Goal: Task Accomplishment & Management: Manage account settings

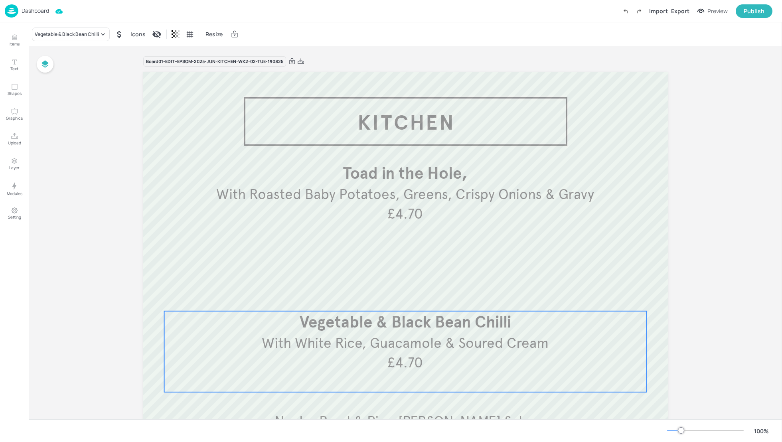
click at [35, 15] on div "Dashboard" at bounding box center [27, 10] width 44 height 13
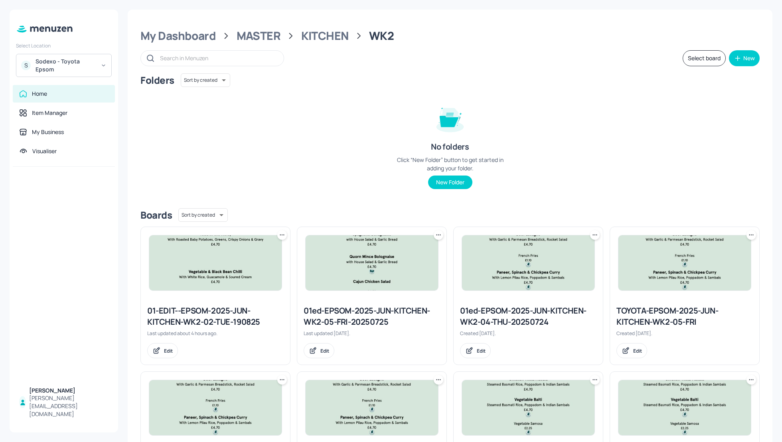
click at [70, 65] on div "Sodexo - Toyota Epsom" at bounding box center [66, 65] width 60 height 16
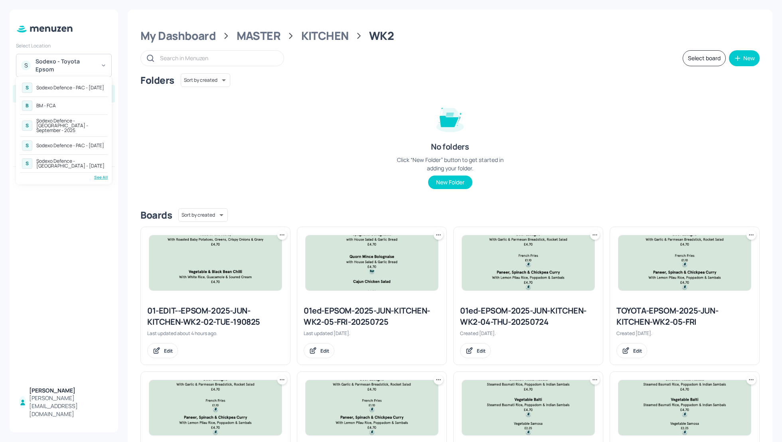
click at [73, 143] on div "Sodexo Defence - PAC - [DATE]" at bounding box center [70, 145] width 68 height 5
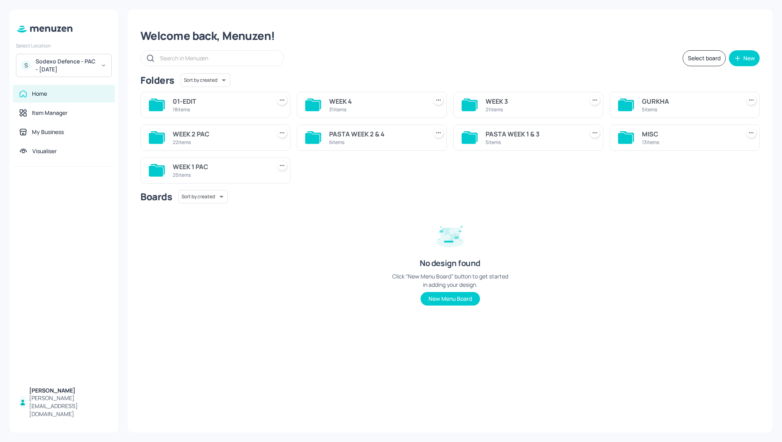
click at [505, 102] on div "WEEK 3" at bounding box center [533, 102] width 95 height 10
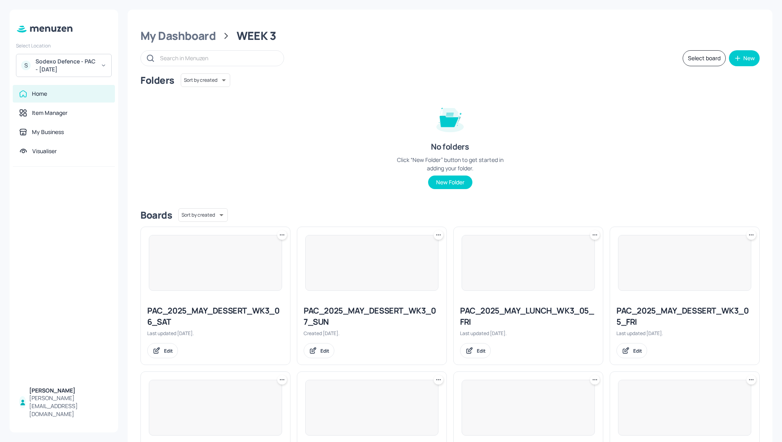
click at [629, 120] on div "Folders Sort by created id ​ No folders Click “New Folder” button to get starte…" at bounding box center [449, 137] width 619 height 128
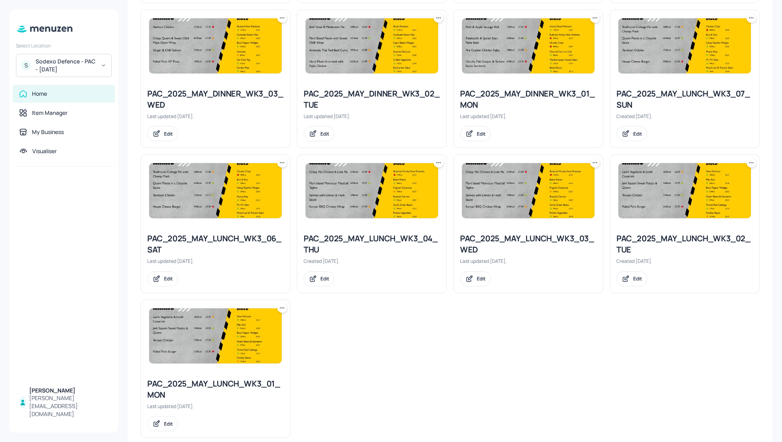
scroll to position [664, 0]
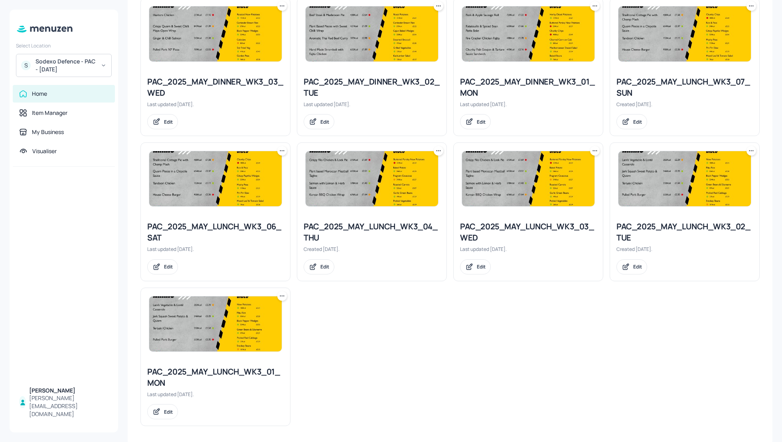
click at [383, 227] on div "PAC_2025_MAY_LUNCH_WK3_04_THU" at bounding box center [372, 232] width 136 height 22
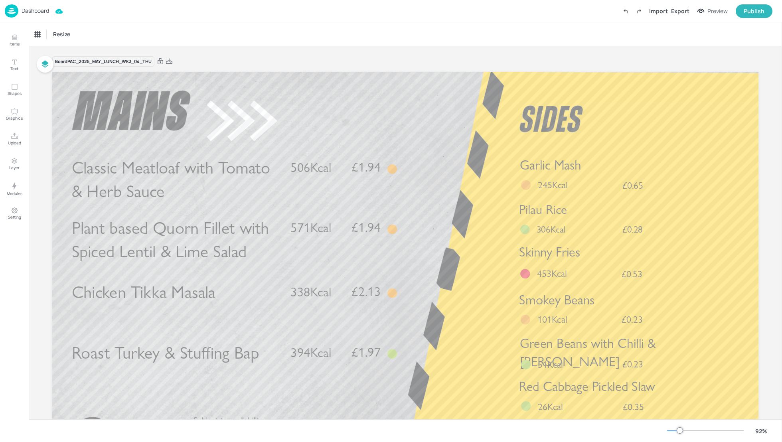
click at [32, 11] on p "Dashboard" at bounding box center [36, 11] width 28 height 6
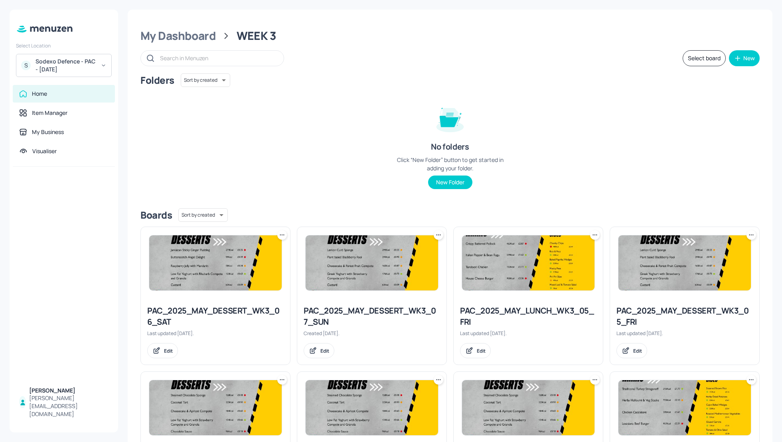
click at [275, 117] on div "Folders Sort by created id ​ No folders Click “New Folder” button to get starte…" at bounding box center [449, 137] width 619 height 128
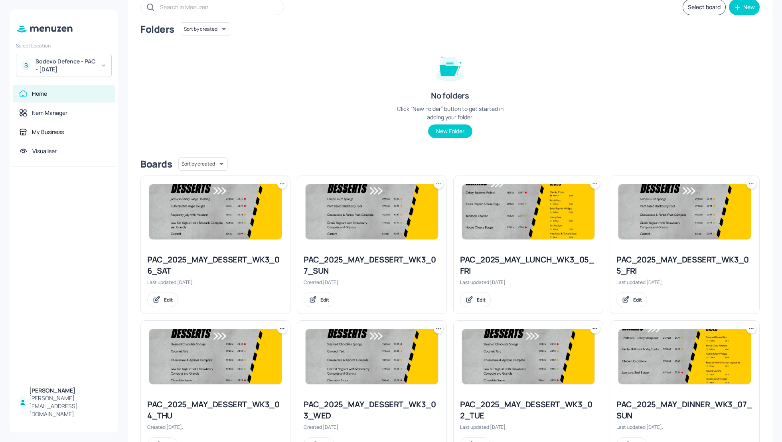
scroll to position [47, 0]
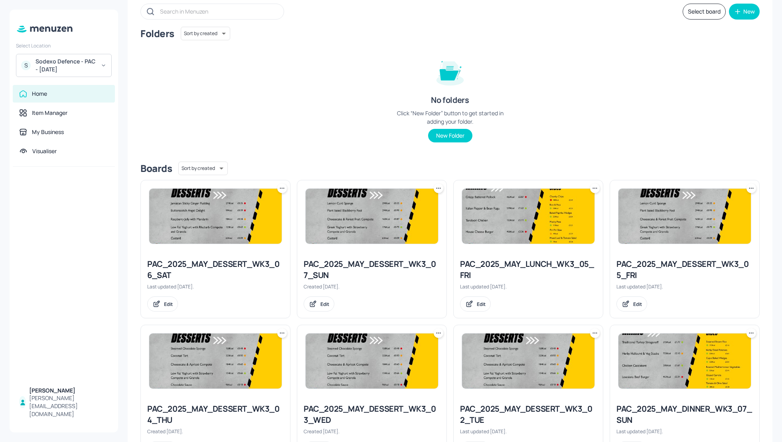
click at [592, 190] on icon at bounding box center [595, 188] width 8 height 8
click at [550, 206] on p "Rename" at bounding box center [552, 204] width 18 height 7
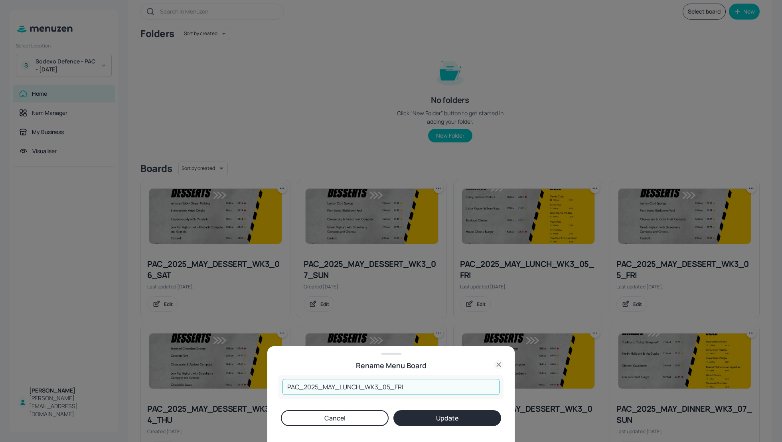
drag, startPoint x: 335, startPoint y: 384, endPoint x: 324, endPoint y: 383, distance: 11.2
click at [324, 383] on input "PAC_2025_MAY_LUNCH_WK3_05_FRI" at bounding box center [391, 387] width 217 height 16
type input "PAC_2025_SEP_LUNCH_WK3_05_FRI"
click at [429, 416] on button "Update" at bounding box center [447, 418] width 108 height 16
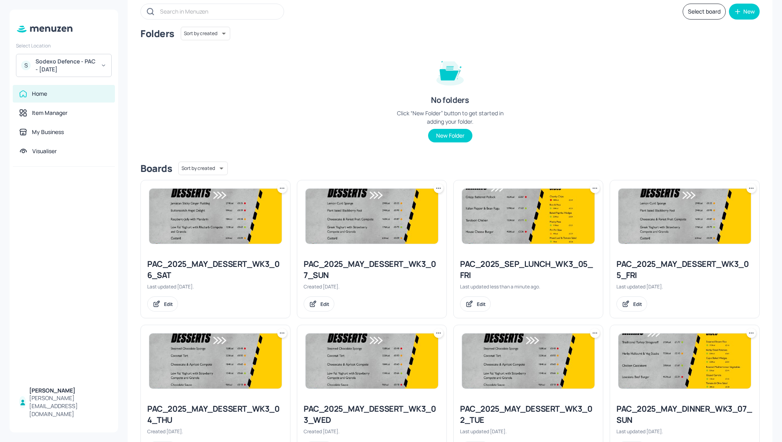
click at [521, 267] on div "PAC_2025_SEP_LUNCH_WK3_05_FRI" at bounding box center [528, 270] width 136 height 22
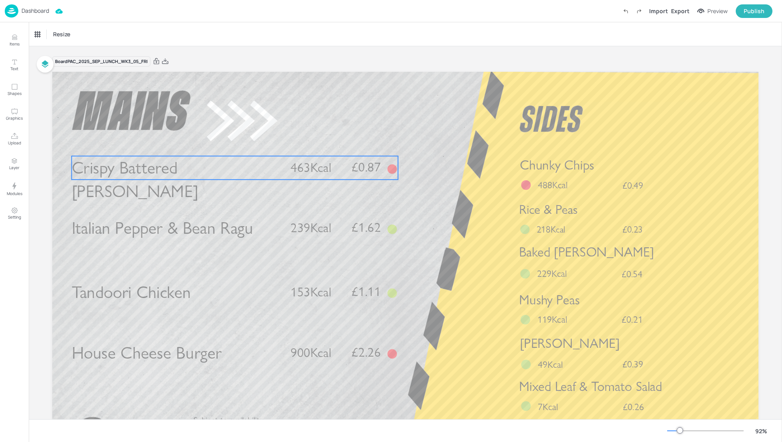
click at [326, 167] on span "463Kcal" at bounding box center [311, 168] width 41 height 16
click at [232, 143] on icon at bounding box center [235, 142] width 6 height 6
click at [229, 142] on icon "Edit Item" at bounding box center [230, 141] width 3 height 3
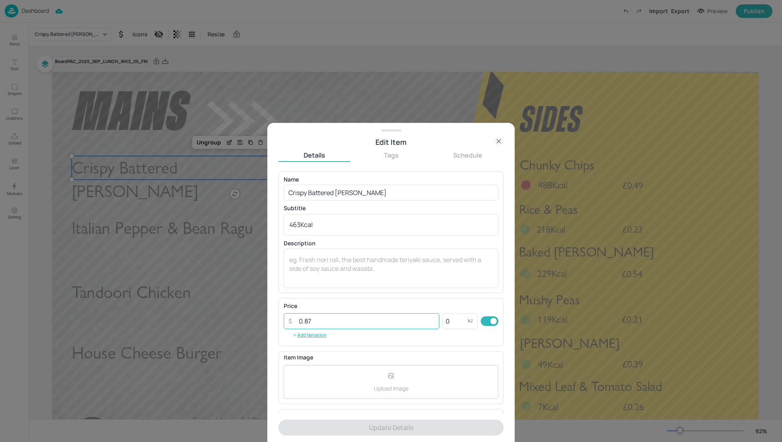
click at [320, 323] on input "0.87" at bounding box center [366, 321] width 145 height 16
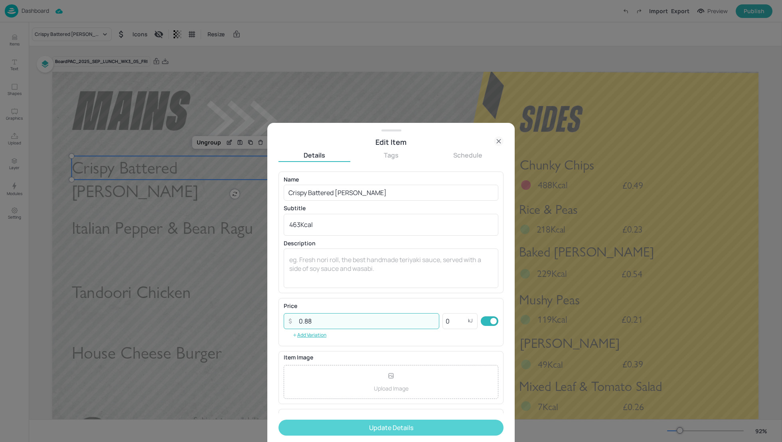
type input "0.88"
click at [377, 427] on button "Update Details" at bounding box center [391, 428] width 225 height 16
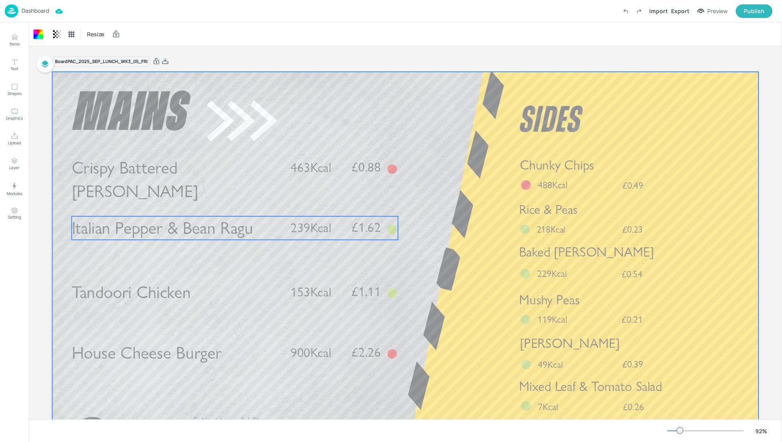
click at [268, 229] on p "Italian Pepper & Bean Ragu" at bounding box center [176, 228] width 209 height 24
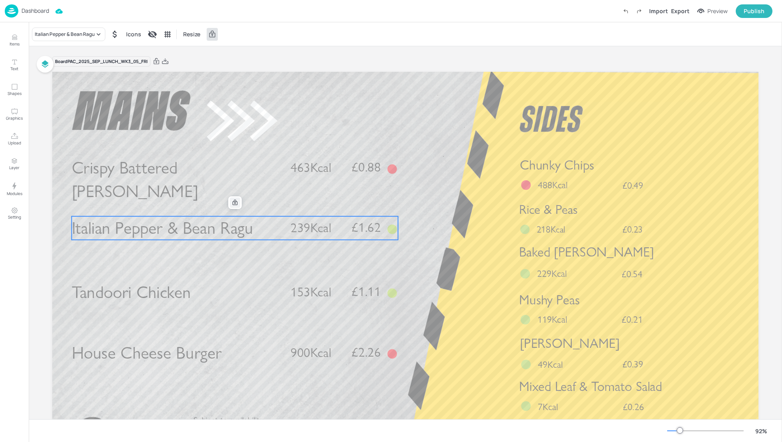
click at [232, 203] on icon at bounding box center [235, 203] width 6 height 6
click at [229, 203] on icon "Edit Item" at bounding box center [230, 201] width 3 height 3
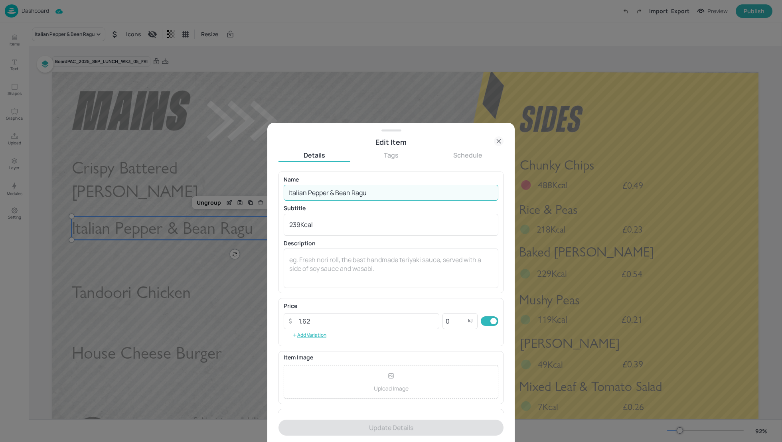
drag, startPoint x: 380, startPoint y: 193, endPoint x: 282, endPoint y: 194, distance: 98.2
click at [282, 194] on div "Name Italian Pepper & Bean Ragu ​ Subtitle 239Kcal x ​ Description x ​" at bounding box center [391, 233] width 225 height 122
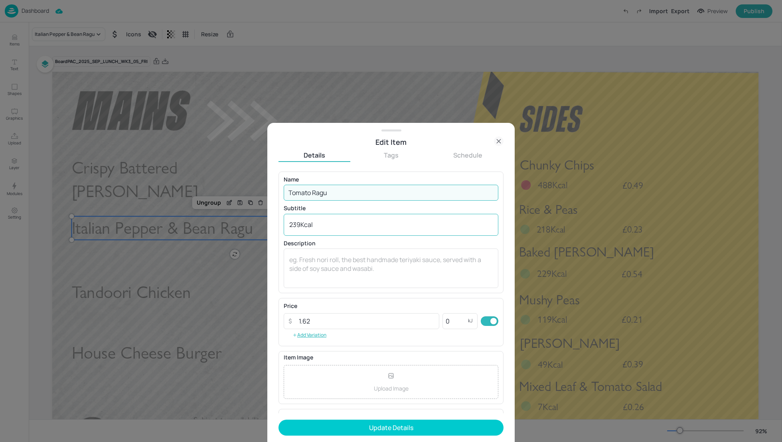
type input "Tomato Ragu"
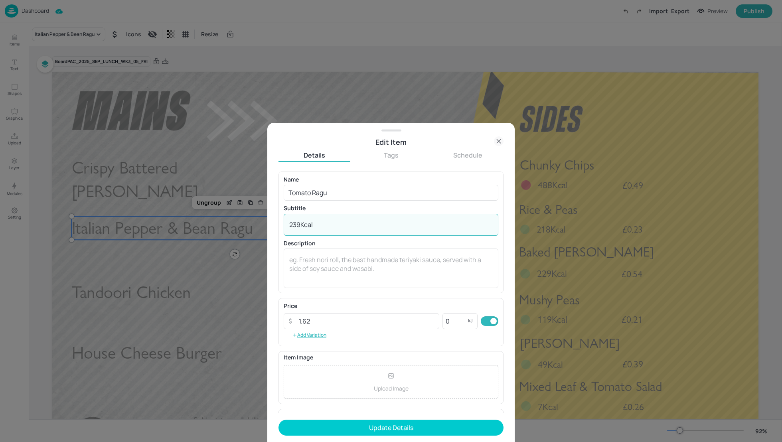
click at [299, 224] on textarea "239Kcal" at bounding box center [391, 224] width 204 height 9
type textarea "1Kcal"
click at [498, 142] on icon at bounding box center [499, 141] width 4 height 4
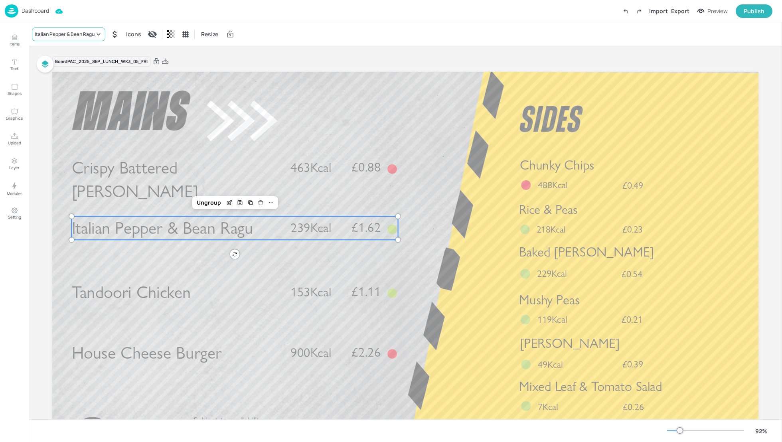
click at [79, 32] on div "Italian Pepper & Bean Ragu" at bounding box center [65, 34] width 60 height 7
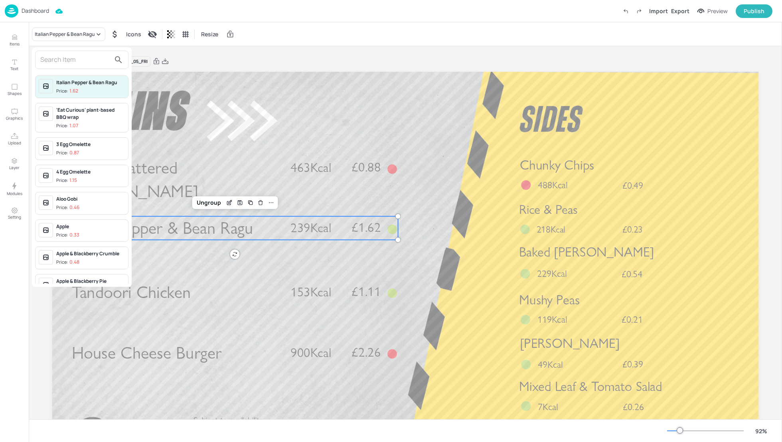
click at [57, 61] on input "text" at bounding box center [75, 59] width 70 height 13
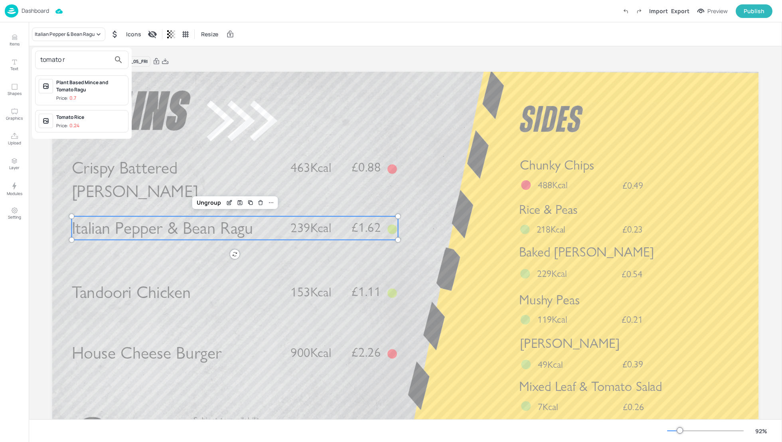
type input "tomato r"
click at [447, 154] on div at bounding box center [391, 221] width 782 height 442
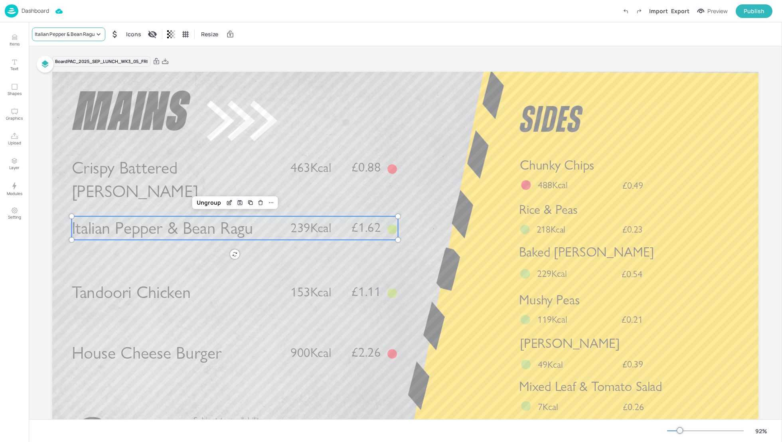
click at [56, 36] on div "Italian Pepper & Bean Ragu" at bounding box center [65, 34] width 60 height 7
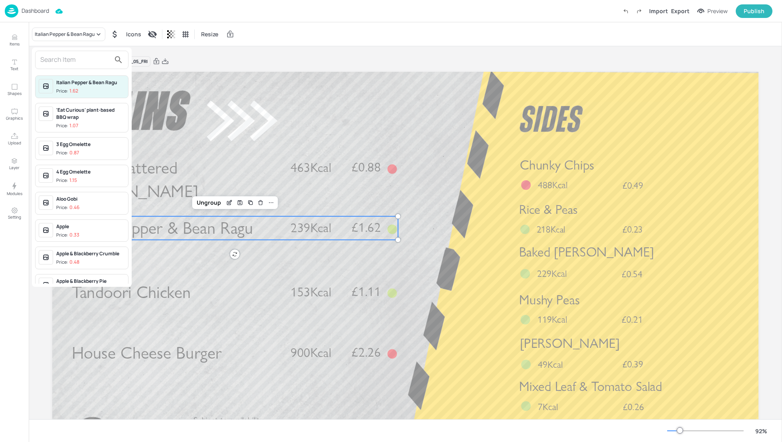
click at [57, 58] on input "text" at bounding box center [75, 59] width 70 height 13
click at [61, 59] on input "text" at bounding box center [75, 59] width 70 height 13
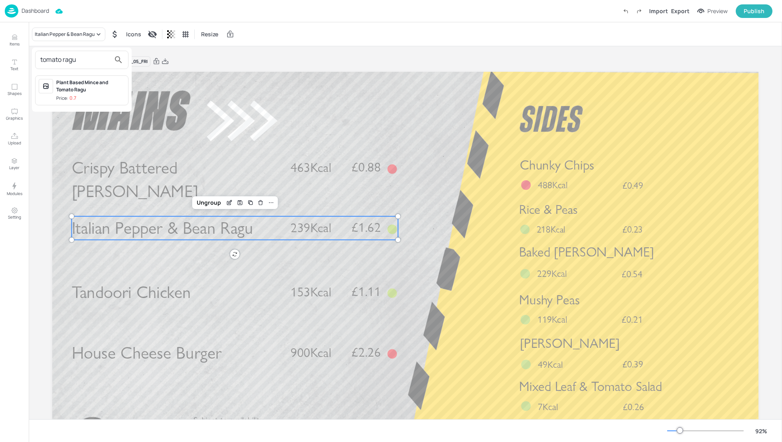
type input "tomato ragu"
click at [80, 89] on div "Plant Based Mince and Tomato Ragu" at bounding box center [90, 86] width 69 height 14
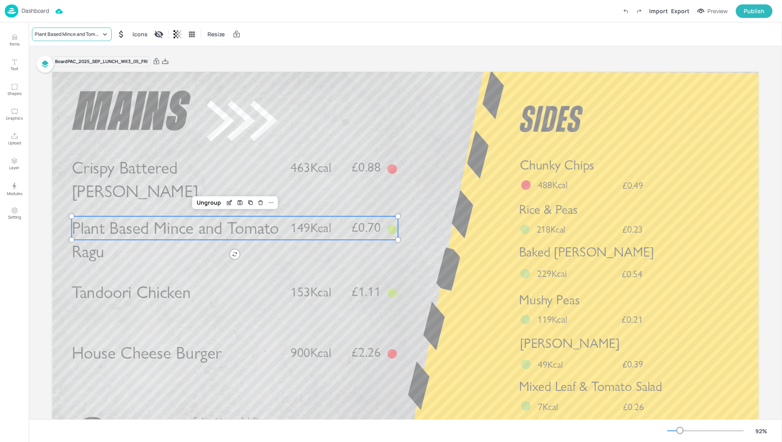
click at [63, 31] on div "Plant Based Mince and Tomato Ragu" at bounding box center [68, 34] width 66 height 7
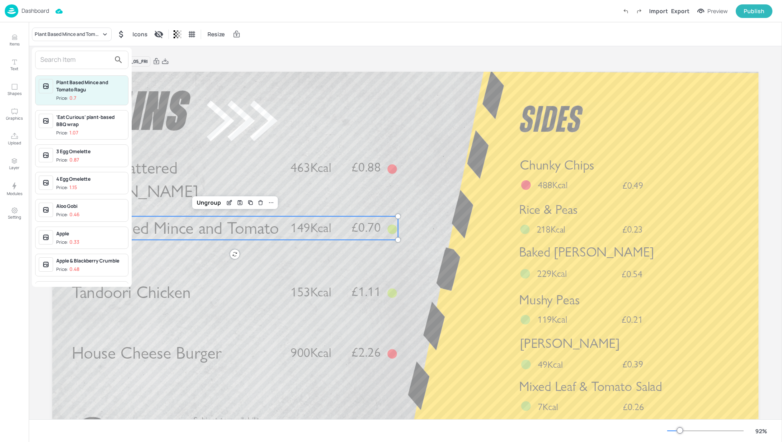
click at [168, 12] on div at bounding box center [391, 221] width 782 height 442
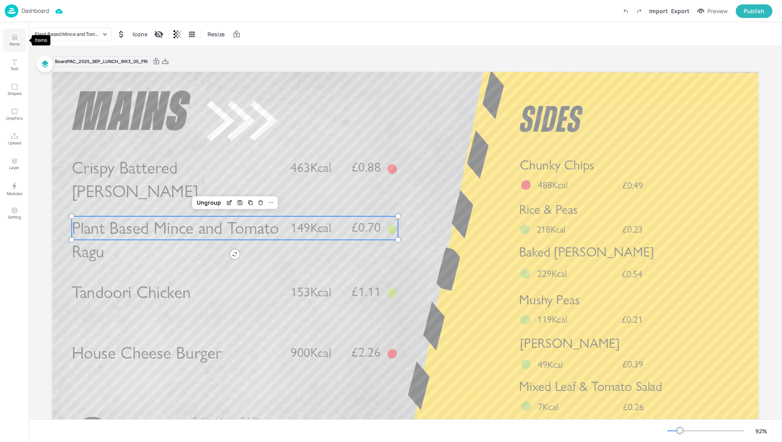
click at [14, 40] on icon "Items" at bounding box center [15, 38] width 8 height 8
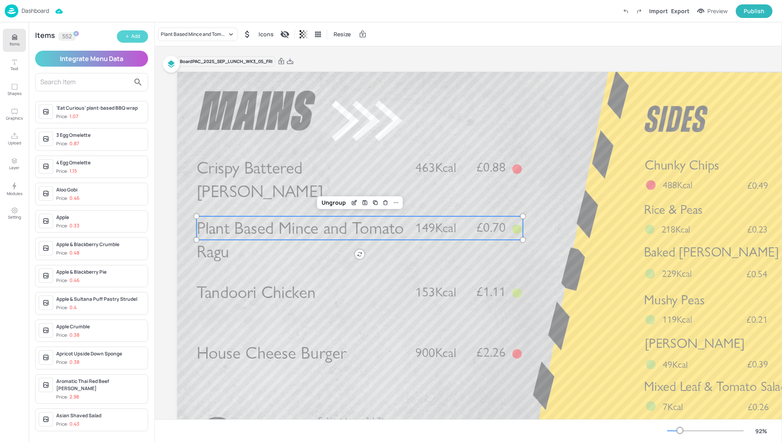
click at [137, 33] on div "Add" at bounding box center [135, 37] width 9 height 8
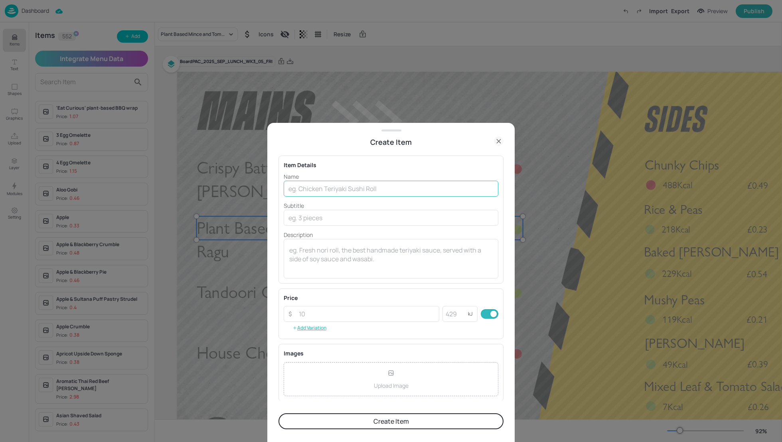
click at [328, 188] on input "text" at bounding box center [391, 189] width 215 height 16
type input "Tomato Ragu"
click at [310, 217] on input "text" at bounding box center [391, 218] width 215 height 16
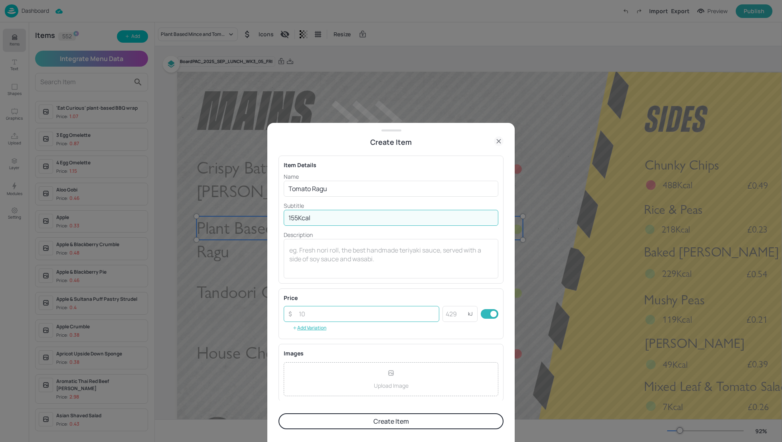
type input "155Kcal"
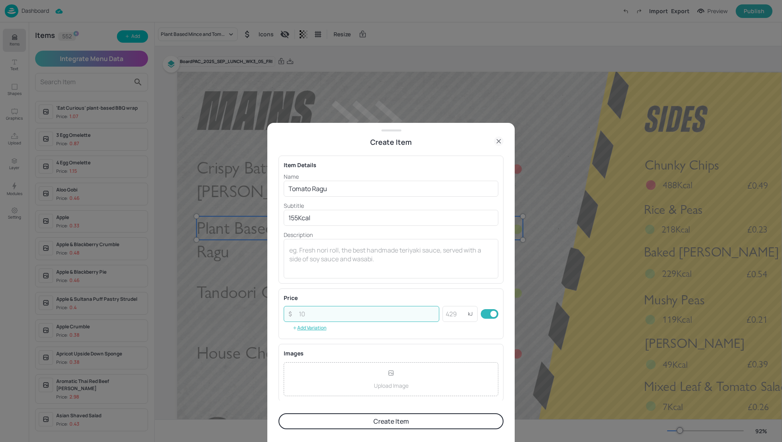
click at [322, 312] on input "number" at bounding box center [366, 314] width 145 height 16
type input "0.68"
click at [504, 291] on div "Create Item Item Details Name Tomato Ragu ​ Subtitle 155Kcal ​ Description x ​ …" at bounding box center [390, 282] width 247 height 319
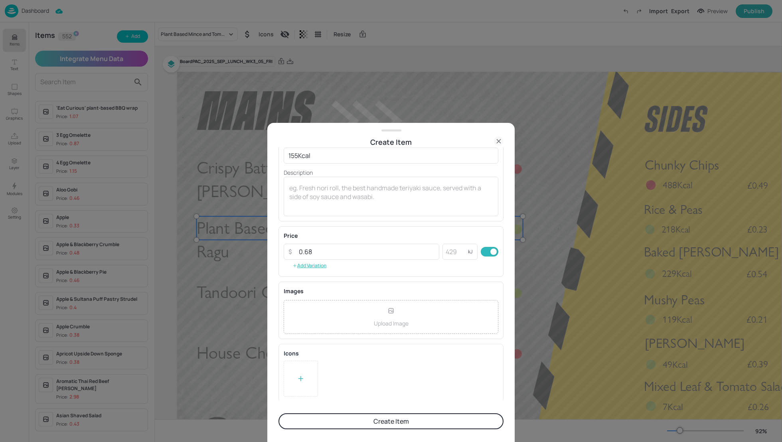
click at [302, 375] on icon at bounding box center [301, 379] width 8 height 8
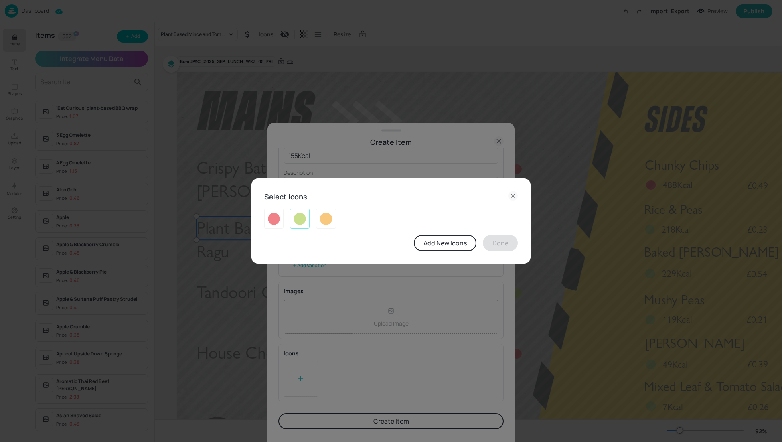
click at [305, 221] on img at bounding box center [300, 218] width 12 height 13
click at [496, 246] on button "Done" at bounding box center [500, 243] width 35 height 16
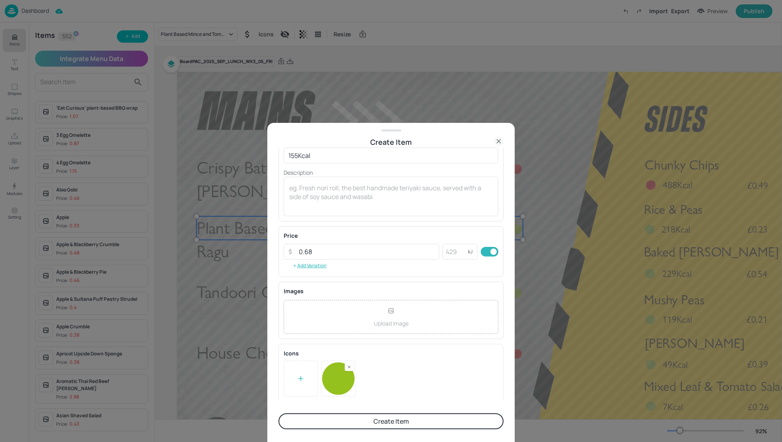
click at [384, 424] on button "Create Item" at bounding box center [391, 421] width 225 height 16
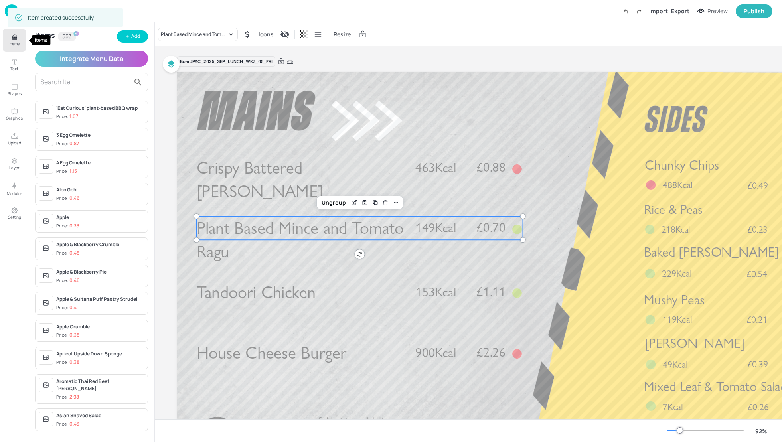
click at [13, 40] on icon "Items" at bounding box center [14, 39] width 5 height 1
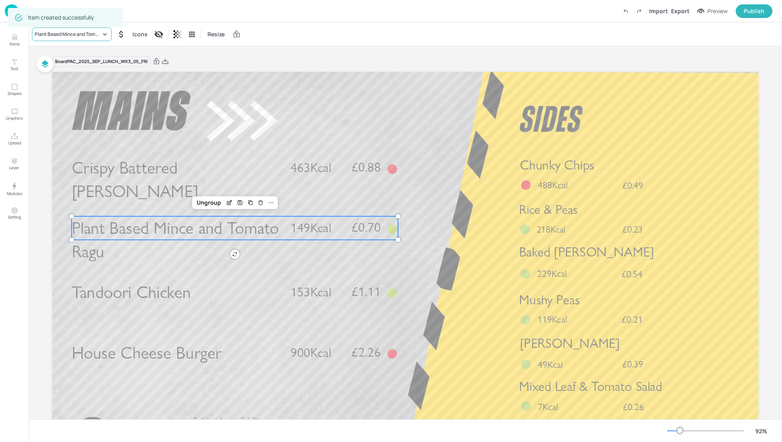
click at [81, 37] on div "Plant Based Mince and Tomato Ragu" at bounding box center [68, 34] width 66 height 7
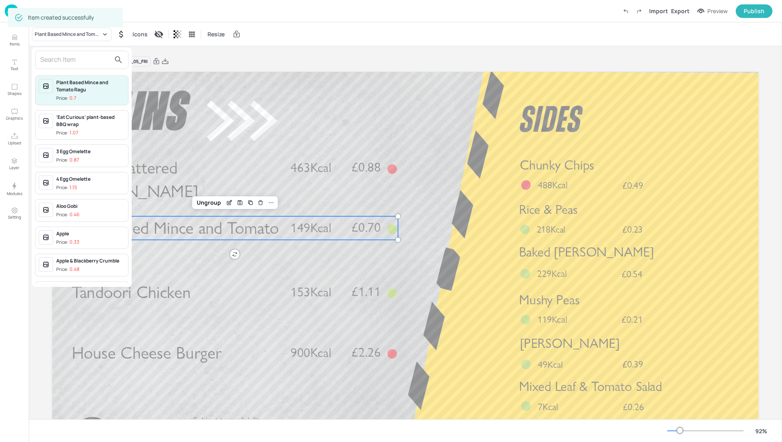
click at [59, 58] on input "text" at bounding box center [75, 59] width 70 height 13
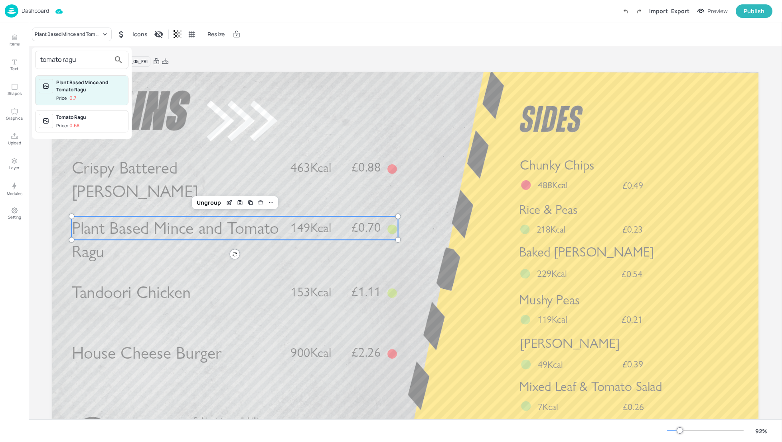
type input "tomato ragu"
click at [77, 123] on p "0.68" at bounding box center [74, 126] width 10 height 6
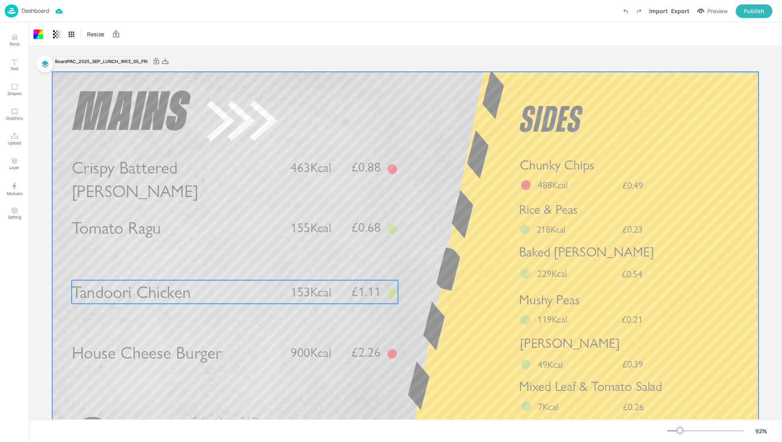
click at [296, 285] on span "153Kcal" at bounding box center [311, 292] width 41 height 16
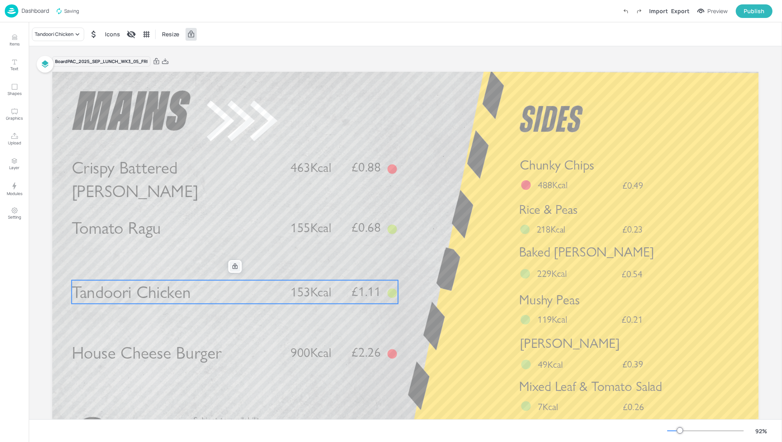
click at [235, 267] on icon at bounding box center [235, 266] width 6 height 6
click at [227, 267] on icon "Edit Item" at bounding box center [229, 266] width 7 height 6
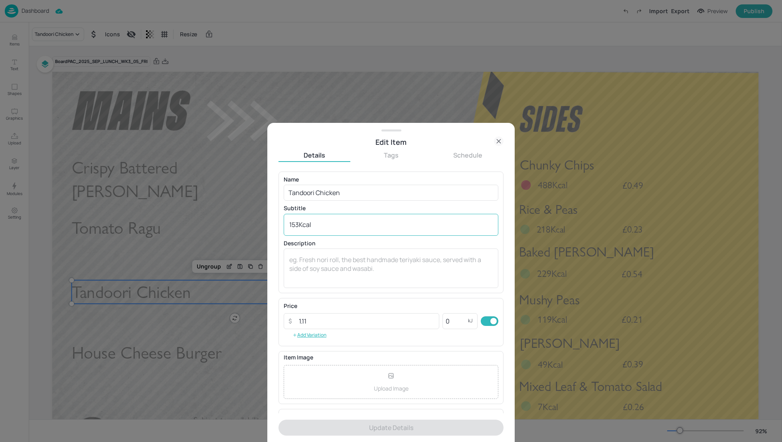
click at [298, 224] on textarea "153Kcal" at bounding box center [391, 224] width 204 height 9
click at [316, 318] on input "1.11" at bounding box center [366, 321] width 145 height 16
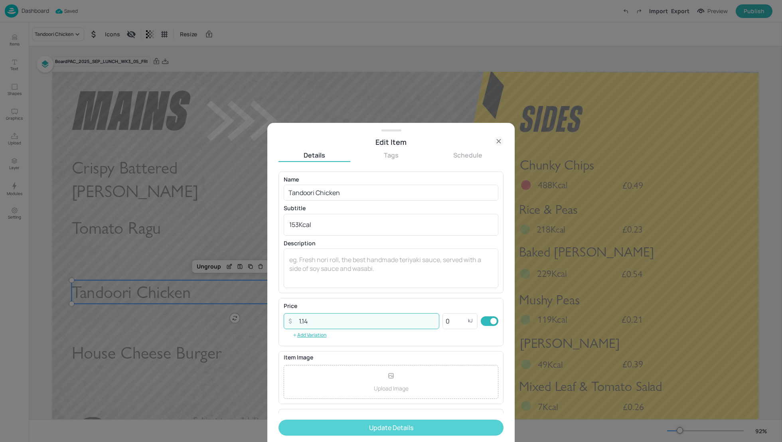
type input "1.14"
click at [379, 429] on button "Update Details" at bounding box center [391, 428] width 225 height 16
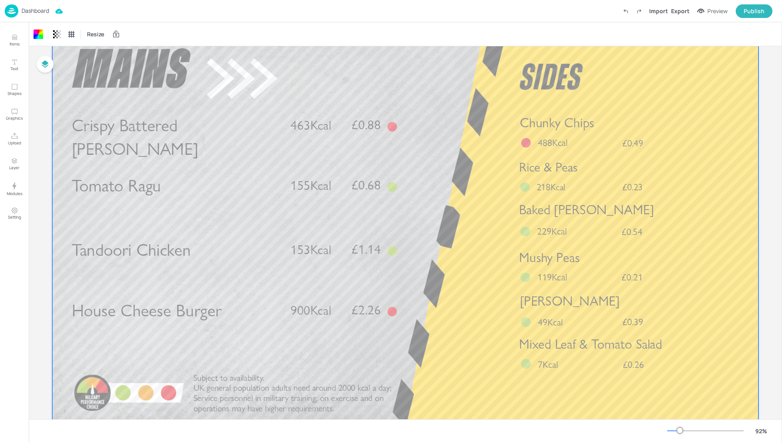
scroll to position [64, 0]
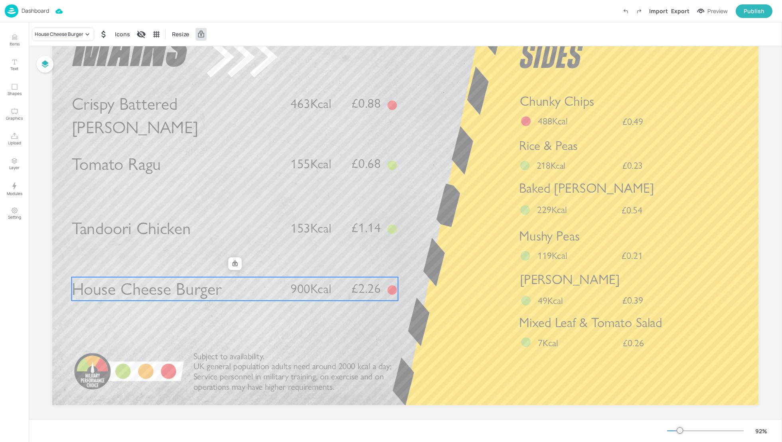
click at [325, 283] on span "900Kcal" at bounding box center [311, 289] width 41 height 16
click at [232, 264] on icon at bounding box center [235, 264] width 6 height 6
click at [228, 264] on icon "Edit Item" at bounding box center [229, 264] width 7 height 6
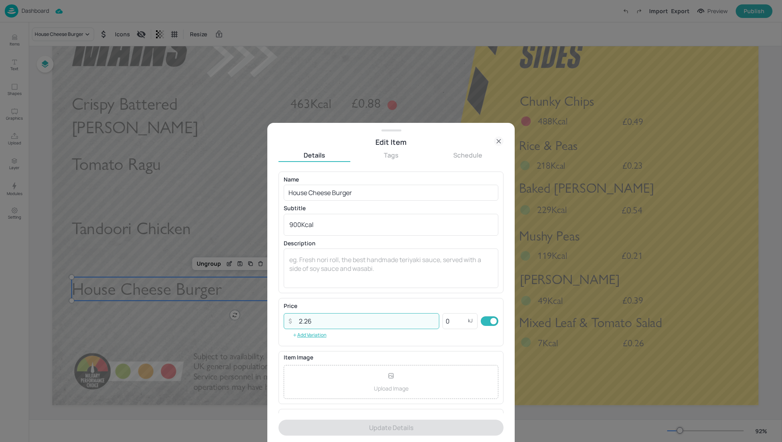
click at [319, 323] on input "2.26" at bounding box center [366, 321] width 145 height 16
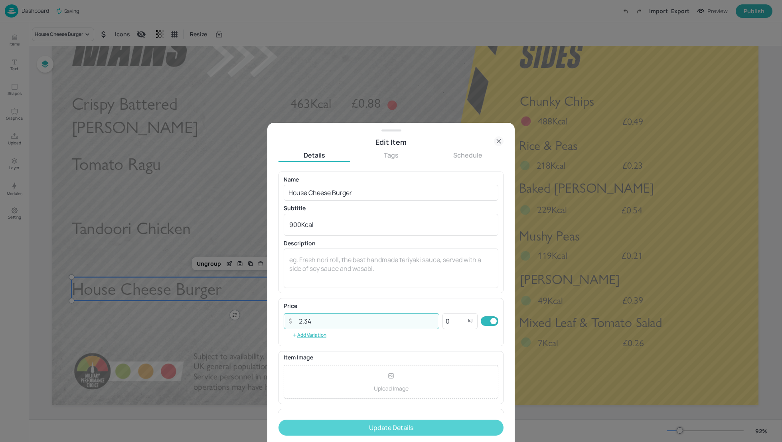
type input "2.34"
click at [385, 428] on button "Update Details" at bounding box center [391, 428] width 225 height 16
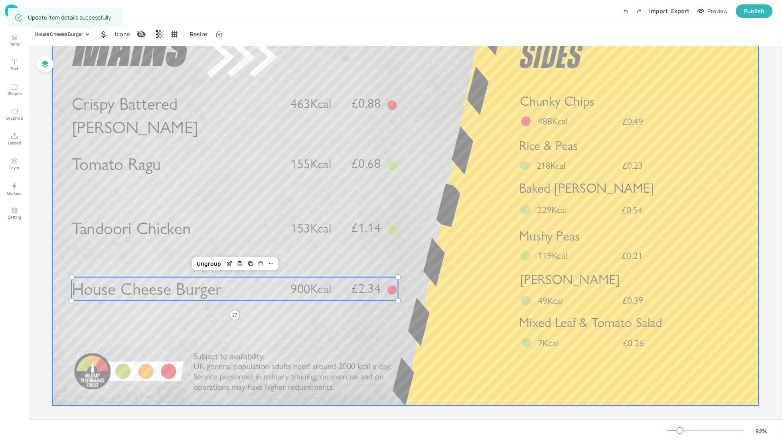
click at [455, 268] on div at bounding box center [405, 206] width 706 height 397
